Goal: Transaction & Acquisition: Purchase product/service

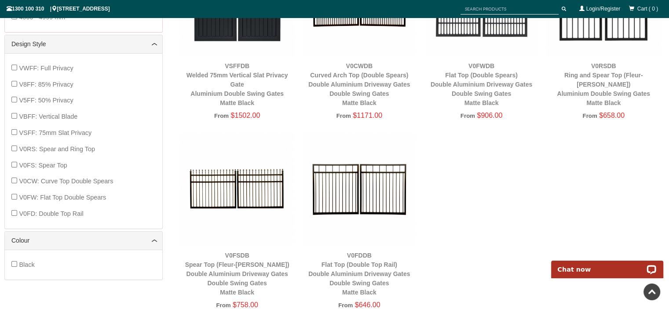
scroll to position [405, 0]
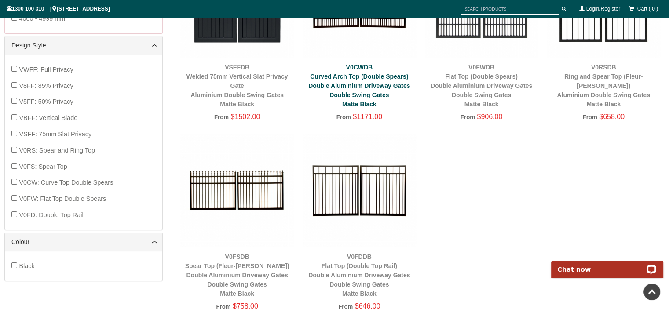
click at [357, 67] on link "V0CWDB Curved Arch Top (Double Spears) Double Aluminium Driveway Gates Double S…" at bounding box center [360, 86] width 102 height 44
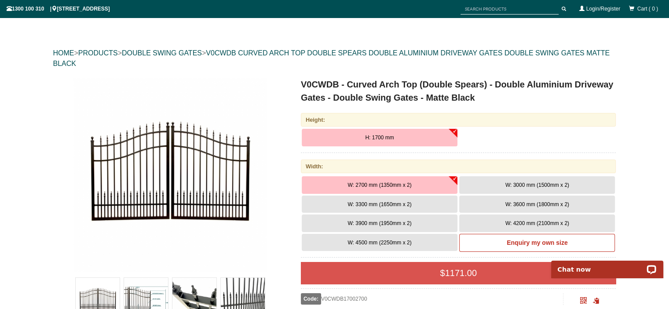
scroll to position [96, 0]
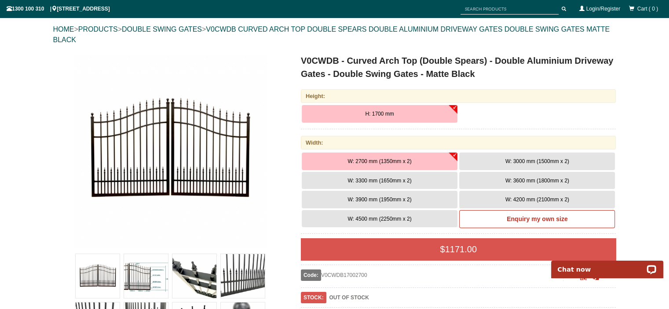
click at [379, 218] on span "W: 4500 mm (2250mm x 2)" at bounding box center [380, 219] width 64 height 6
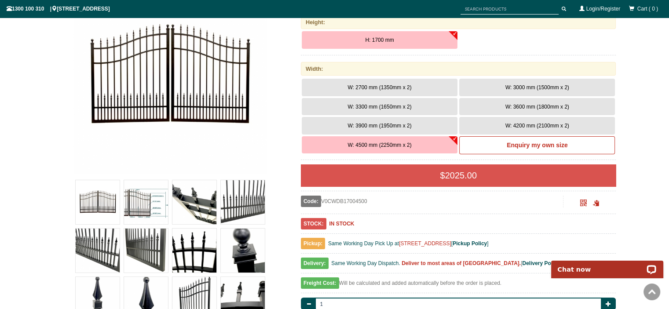
scroll to position [186, 0]
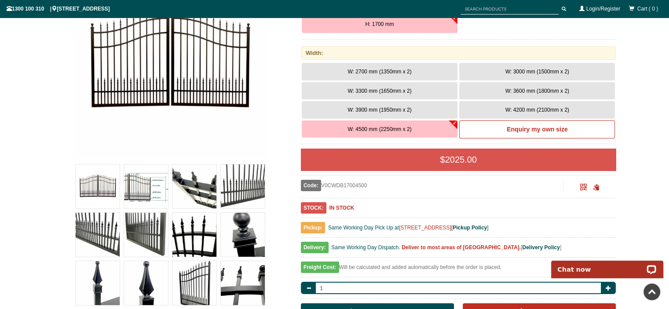
click at [525, 110] on span "W: 4200 mm (2100mm x 2)" at bounding box center [538, 110] width 64 height 6
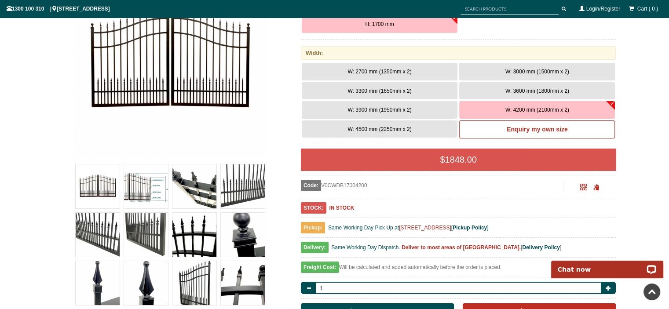
click at [160, 74] on img at bounding box center [171, 61] width 194 height 194
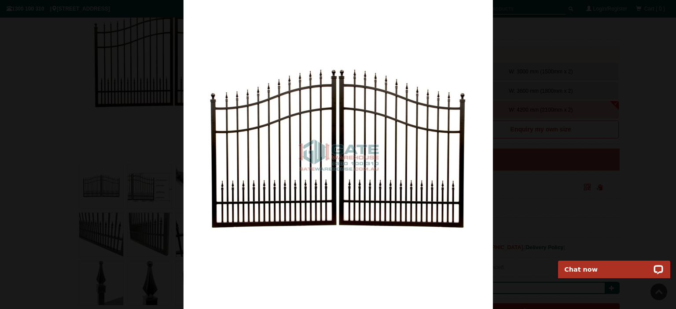
click at [505, 137] on div at bounding box center [338, 154] width 676 height 309
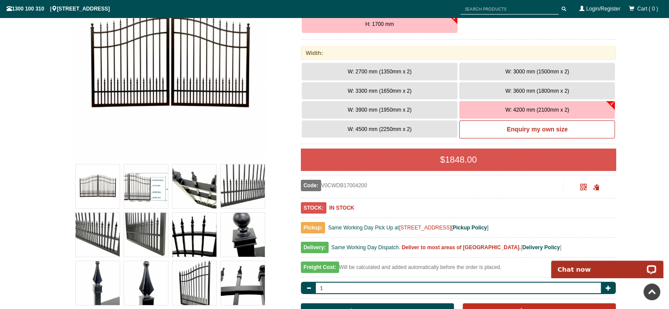
click at [145, 190] on img at bounding box center [146, 187] width 44 height 44
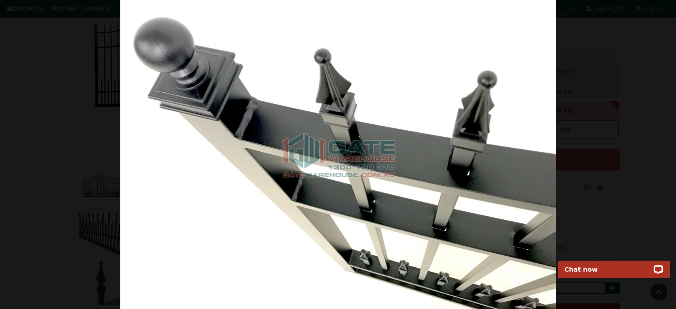
click at [584, 165] on div at bounding box center [338, 154] width 676 height 309
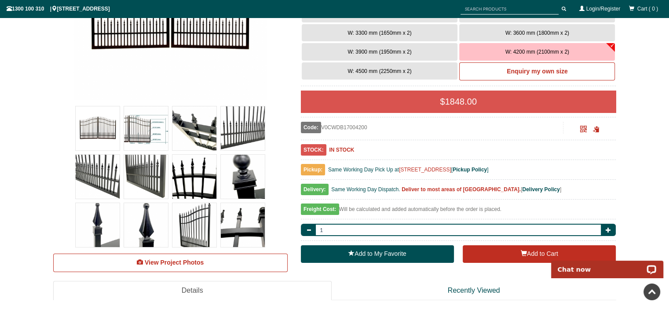
scroll to position [260, 0]
